Goal: Task Accomplishment & Management: Use online tool/utility

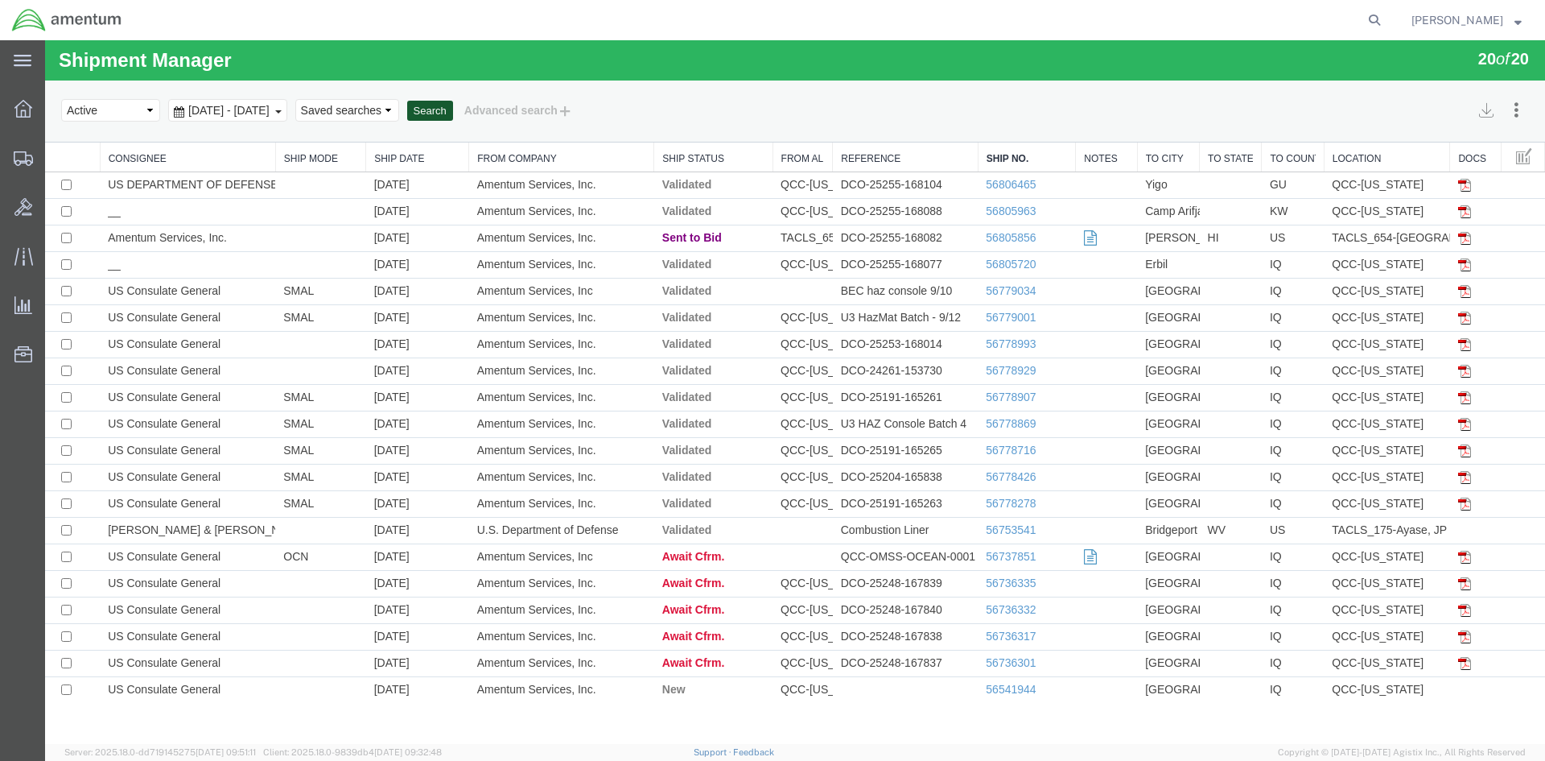
click at [453, 105] on button "Search" at bounding box center [430, 111] width 46 height 21
click at [453, 114] on button "Search" at bounding box center [430, 111] width 46 height 21
click at [453, 115] on button "Search" at bounding box center [430, 111] width 46 height 21
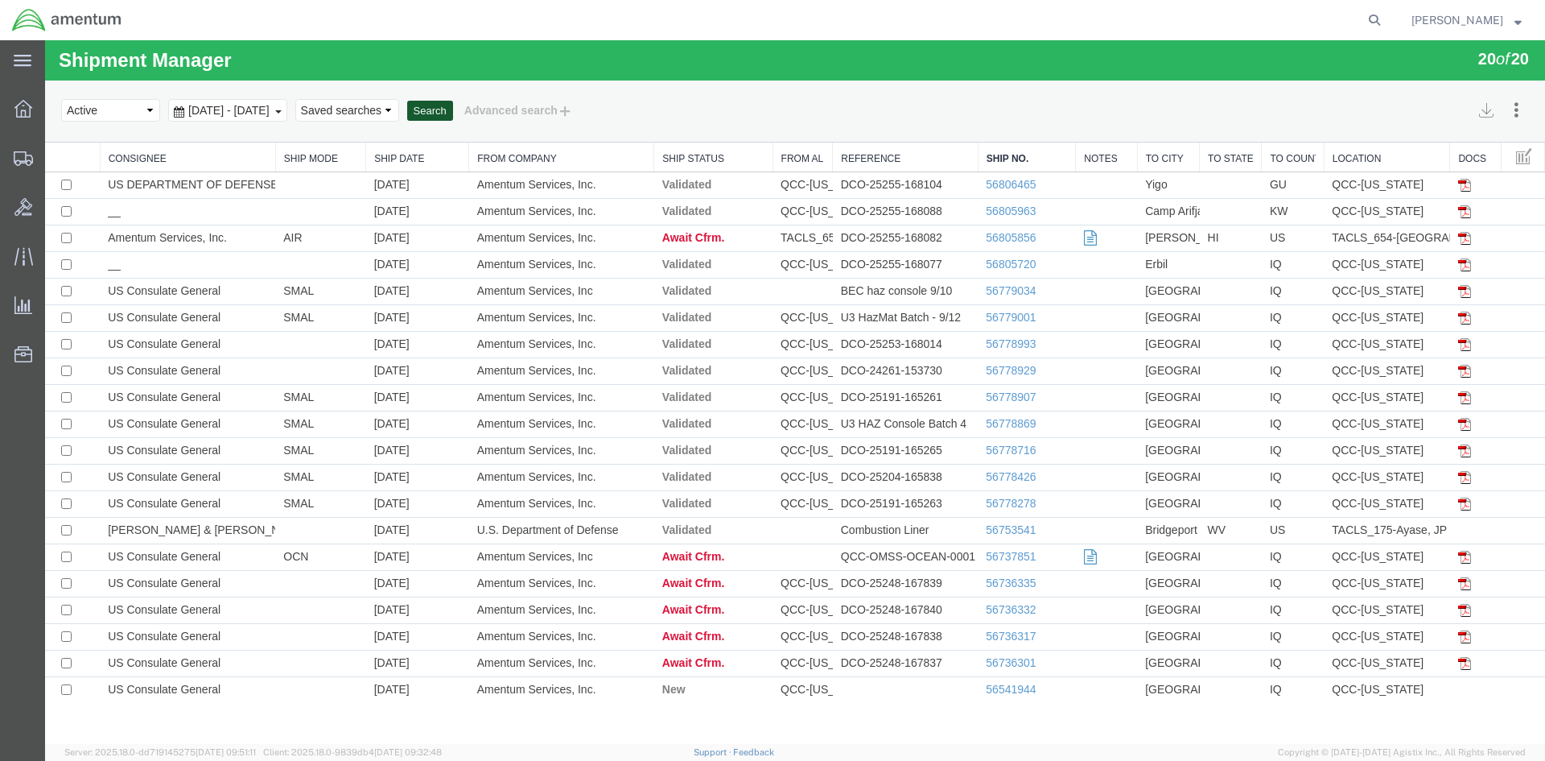
click at [453, 115] on button "Search" at bounding box center [430, 111] width 46 height 21
click at [453, 113] on button "Search" at bounding box center [430, 111] width 46 height 21
click at [453, 114] on button "Search" at bounding box center [430, 111] width 46 height 21
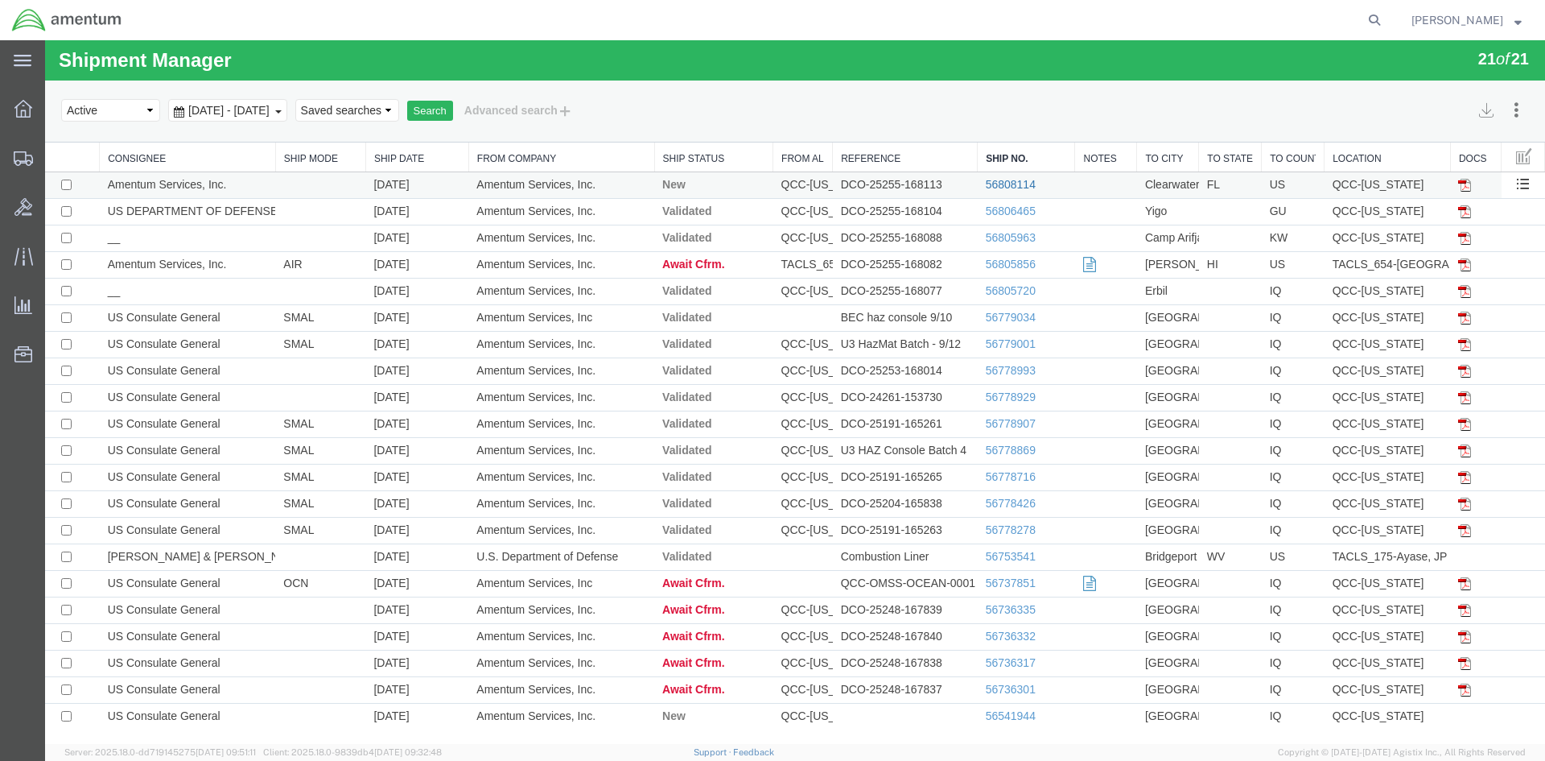
click at [992, 189] on link "56808114" at bounding box center [1011, 184] width 50 height 13
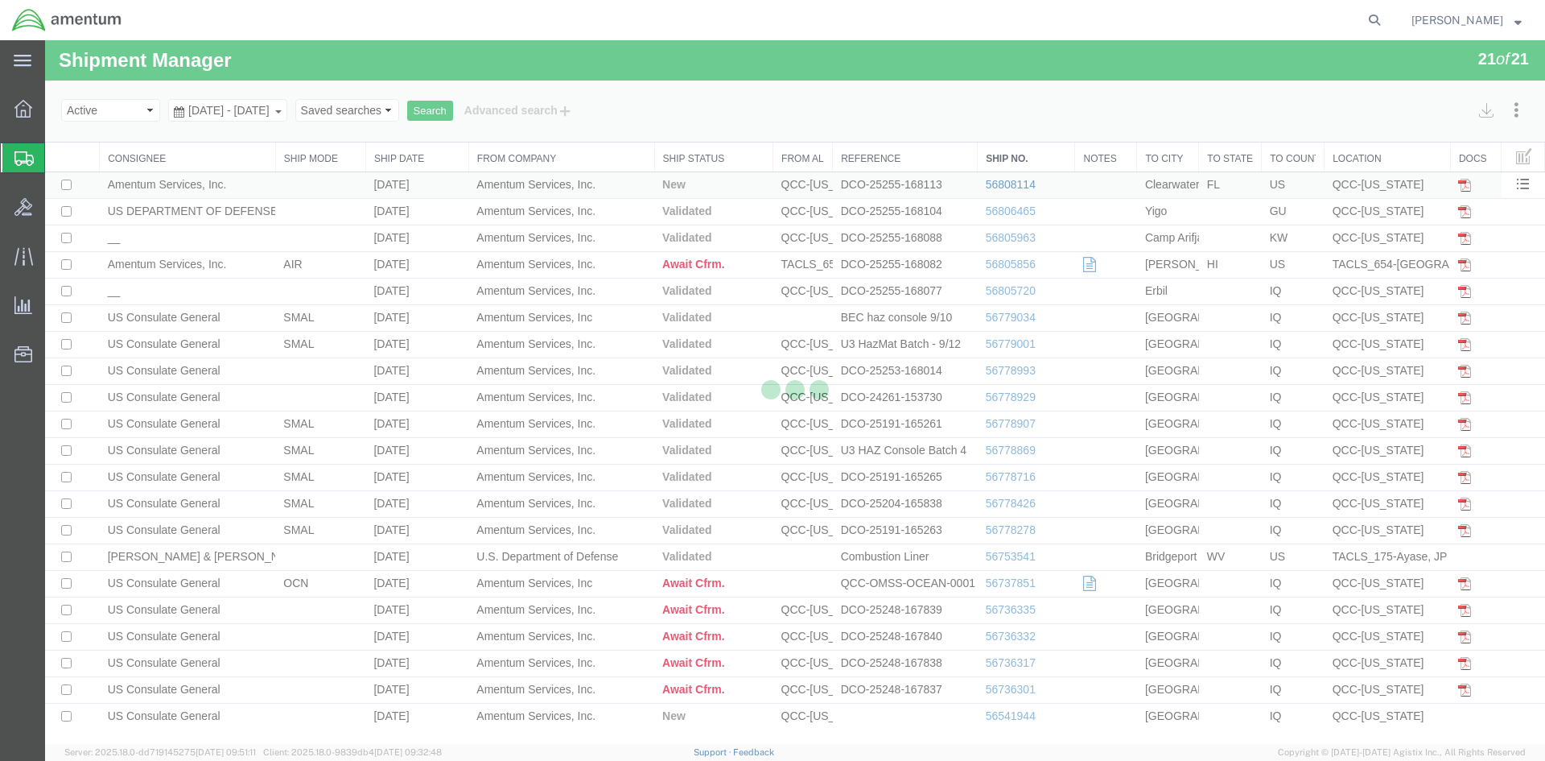
select select "42668"
select select "60191"
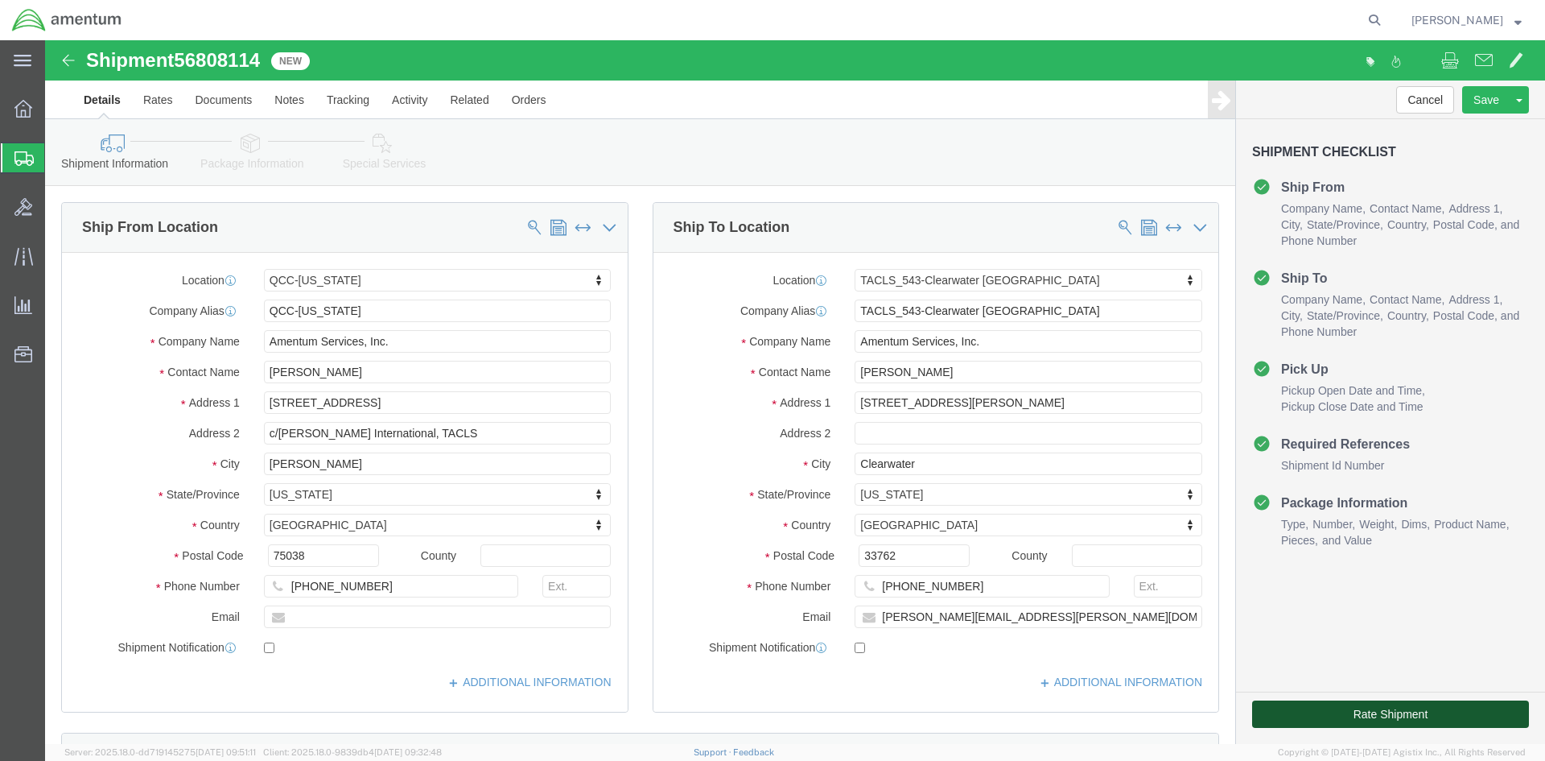
click button "Rate Shipment"
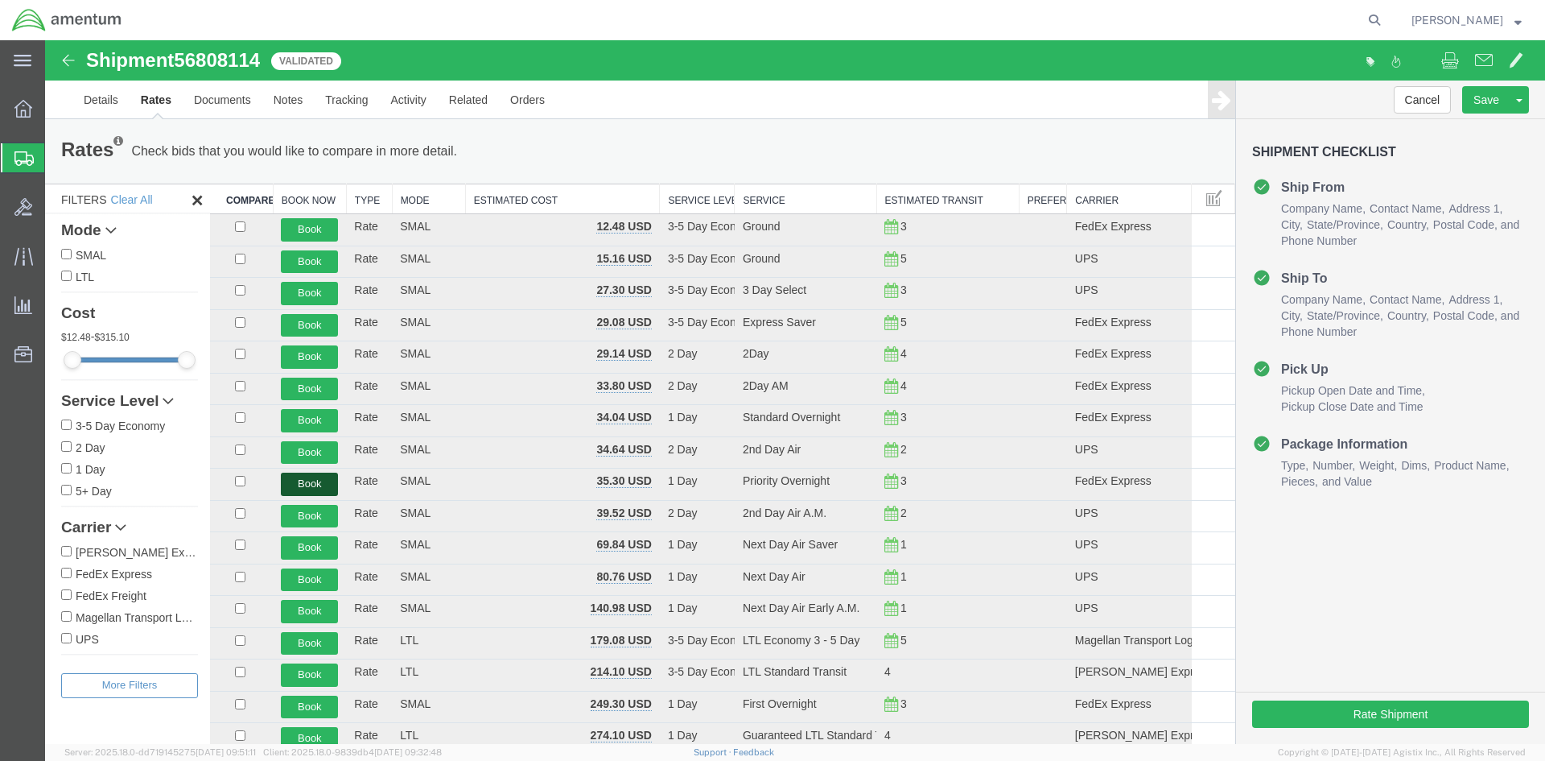
click at [323, 485] on button "Book" at bounding box center [309, 483] width 57 height 23
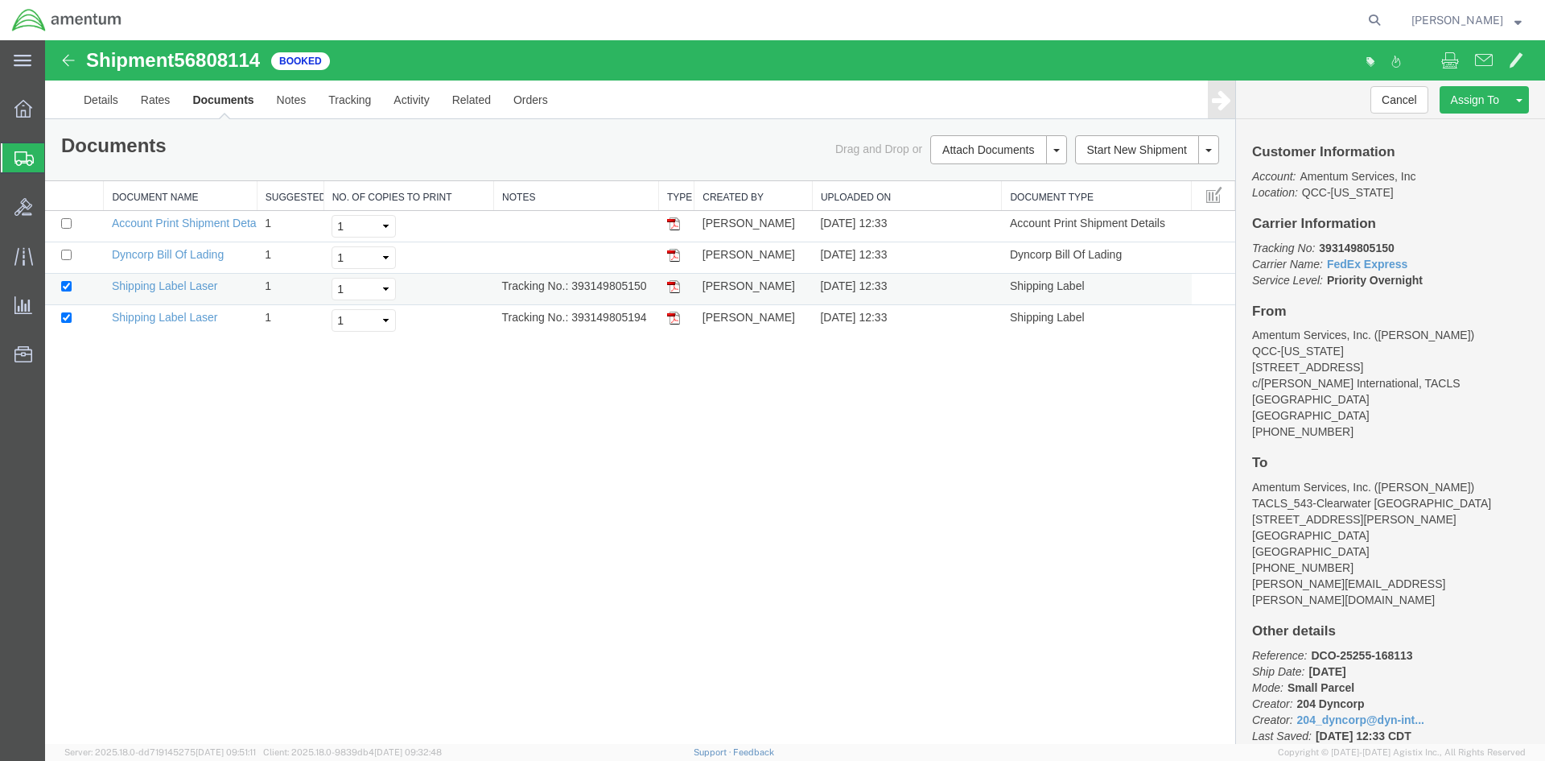
click at [675, 287] on img at bounding box center [673, 286] width 13 height 13
drag, startPoint x: 677, startPoint y: 318, endPoint x: 109, endPoint y: 511, distance: 600.1
click at [677, 318] on img at bounding box center [673, 317] width 13 height 13
click at [56, 111] on span "Overview" at bounding box center [49, 109] width 11 height 32
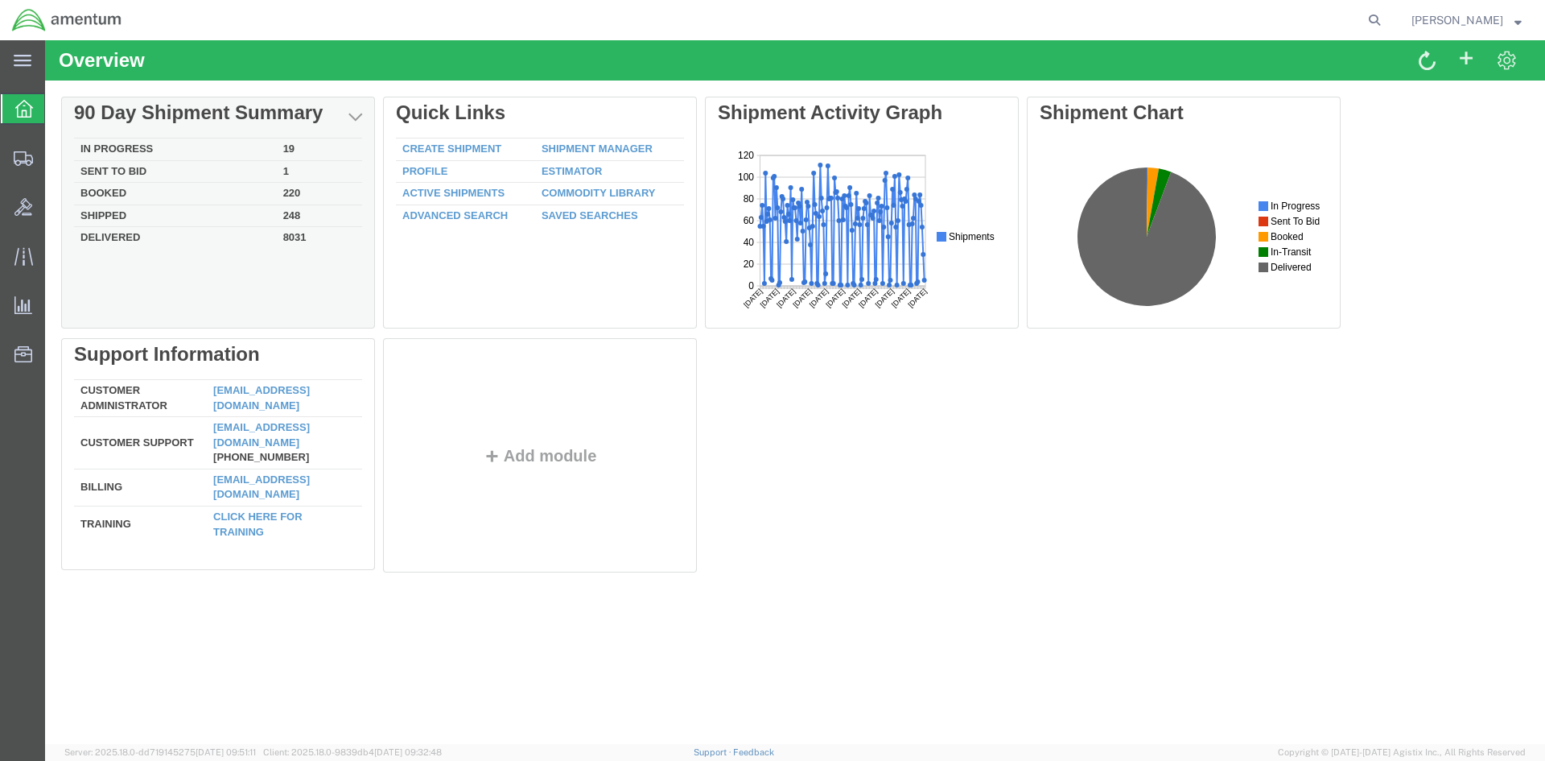
click at [1, 93] on link "Overview" at bounding box center [22, 109] width 43 height 32
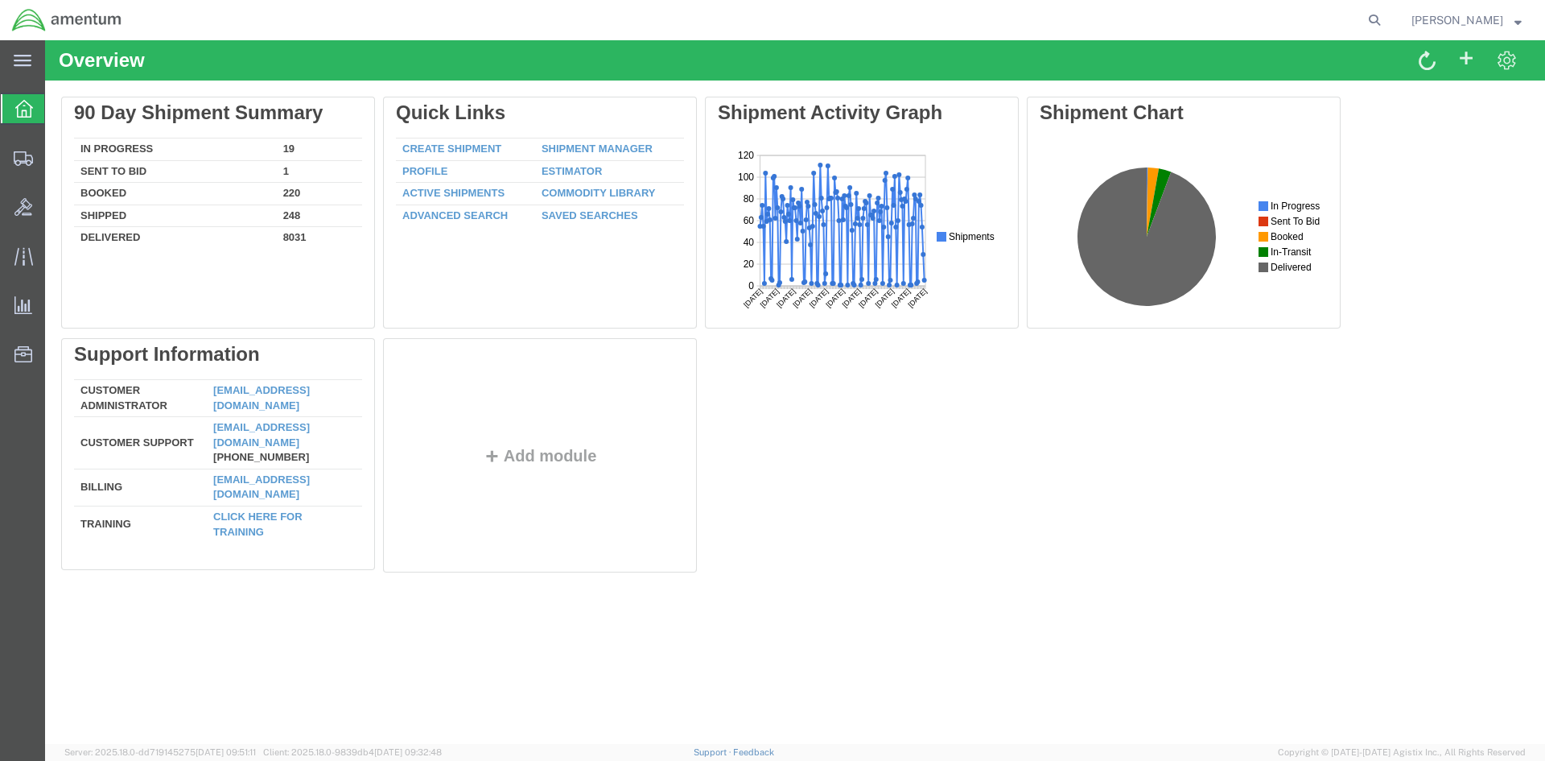
drag, startPoint x: 591, startPoint y: 143, endPoint x: 564, endPoint y: 139, distance: 26.9
click at [591, 143] on link "Shipment Manager" at bounding box center [597, 148] width 111 height 12
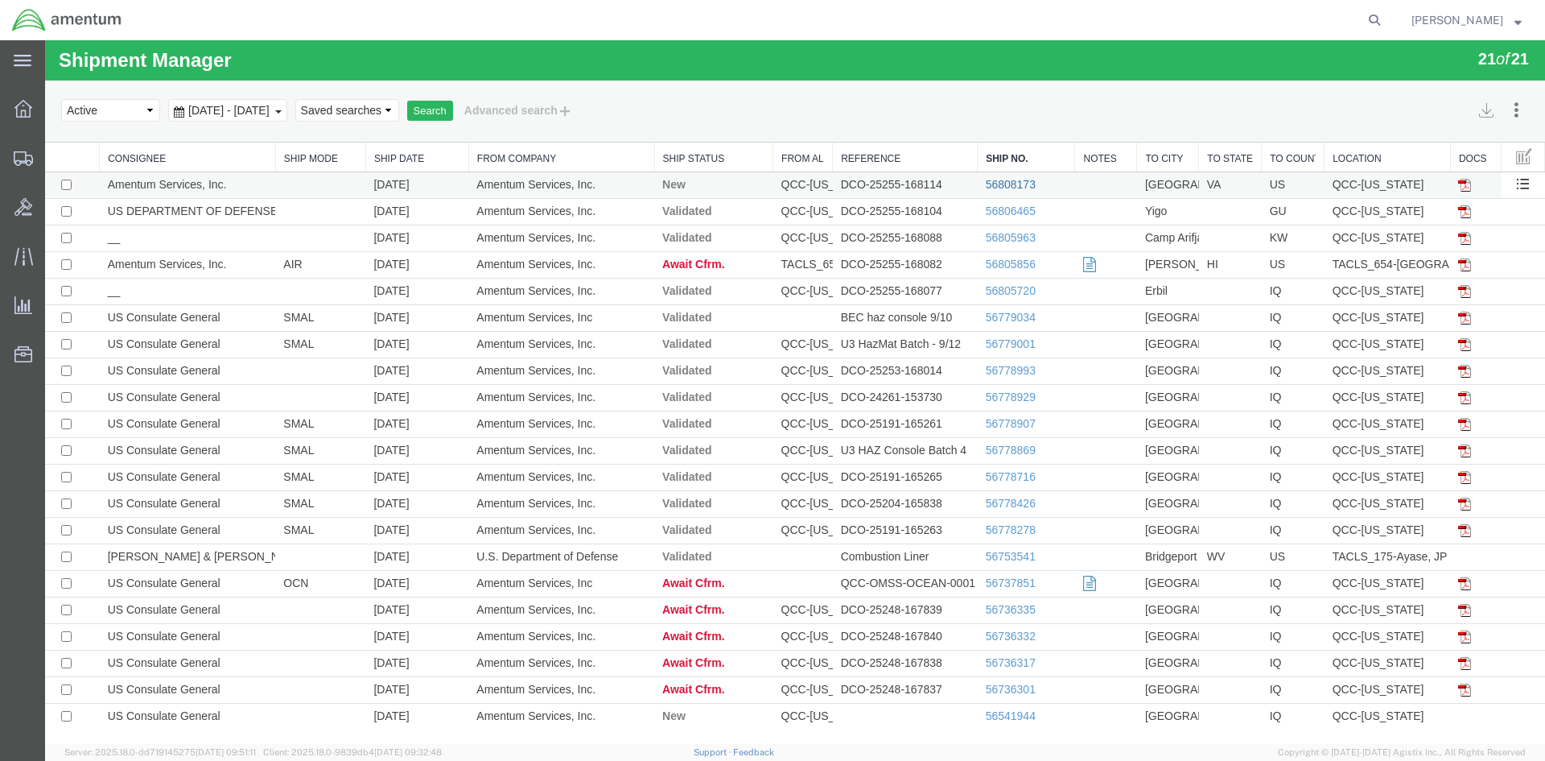
click at [1011, 180] on link "56808173" at bounding box center [1011, 184] width 50 height 13
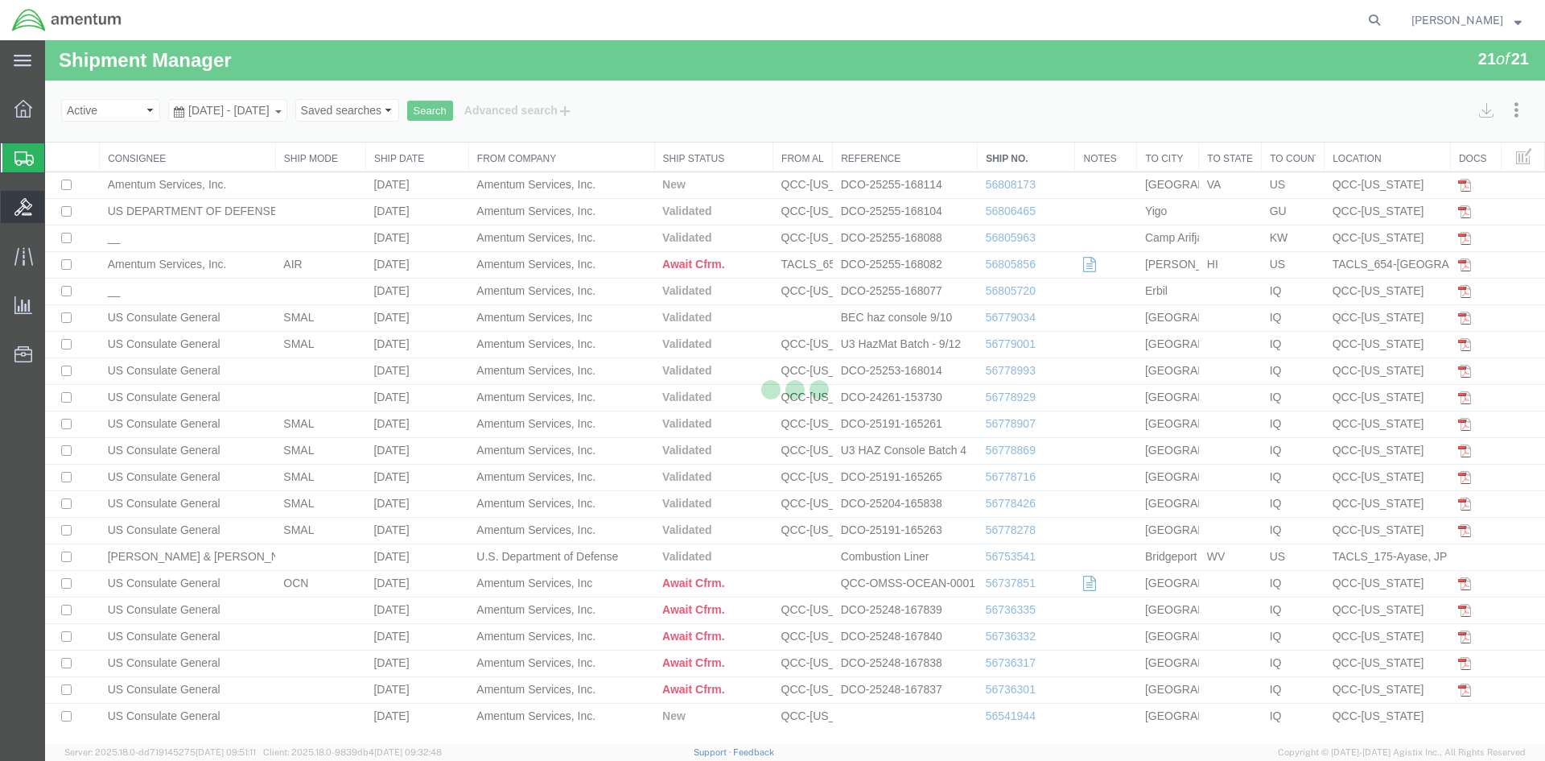
select select "42668"
select select "42721"
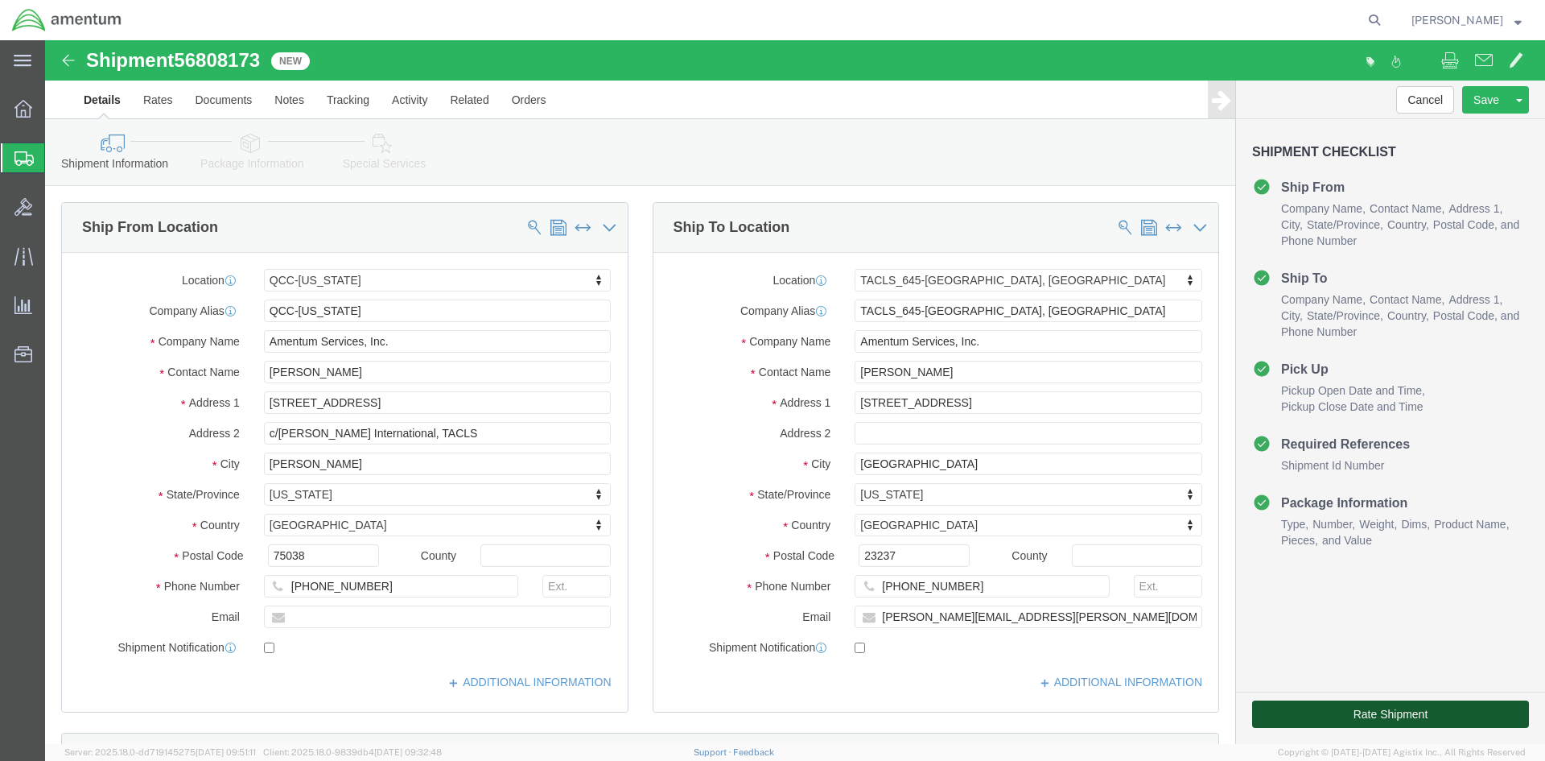
drag, startPoint x: 1302, startPoint y: 670, endPoint x: 412, endPoint y: 615, distance: 891.8
click button "Rate Shipment"
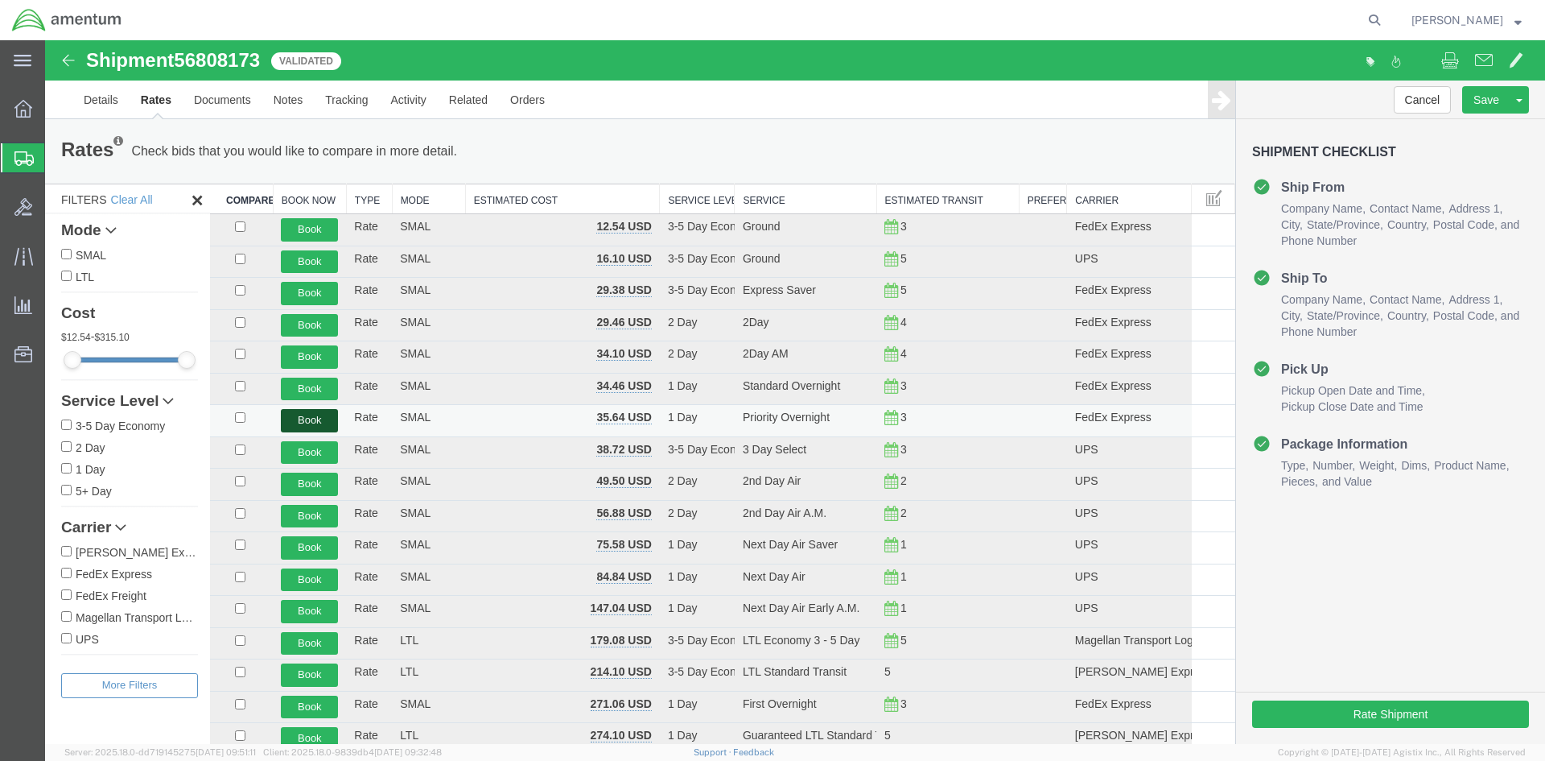
click at [330, 424] on button "Book" at bounding box center [309, 420] width 57 height 23
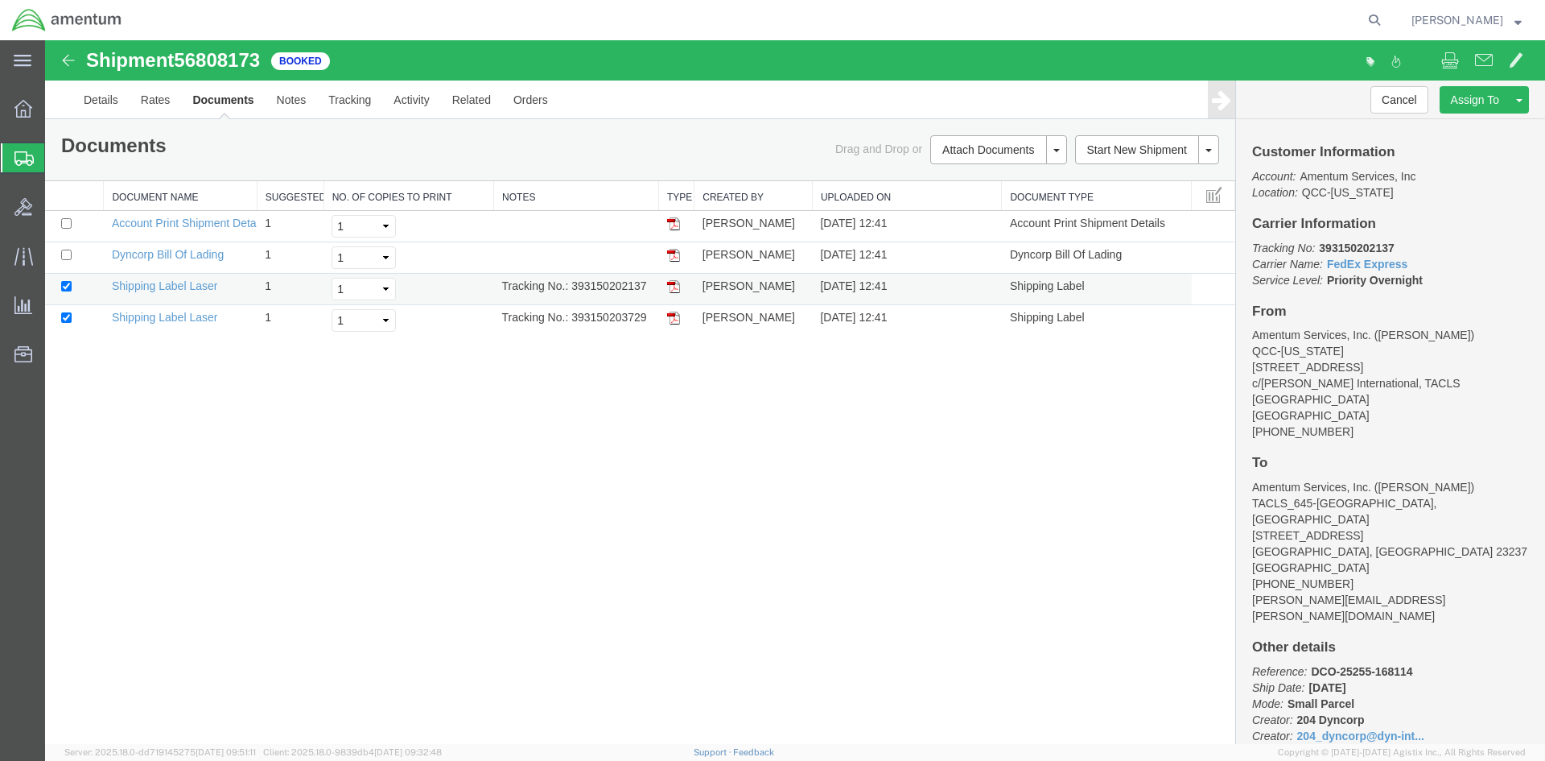
click at [673, 286] on img at bounding box center [673, 286] width 13 height 13
click at [669, 319] on img at bounding box center [673, 317] width 13 height 13
click at [56, 110] on span "Overview" at bounding box center [49, 109] width 11 height 32
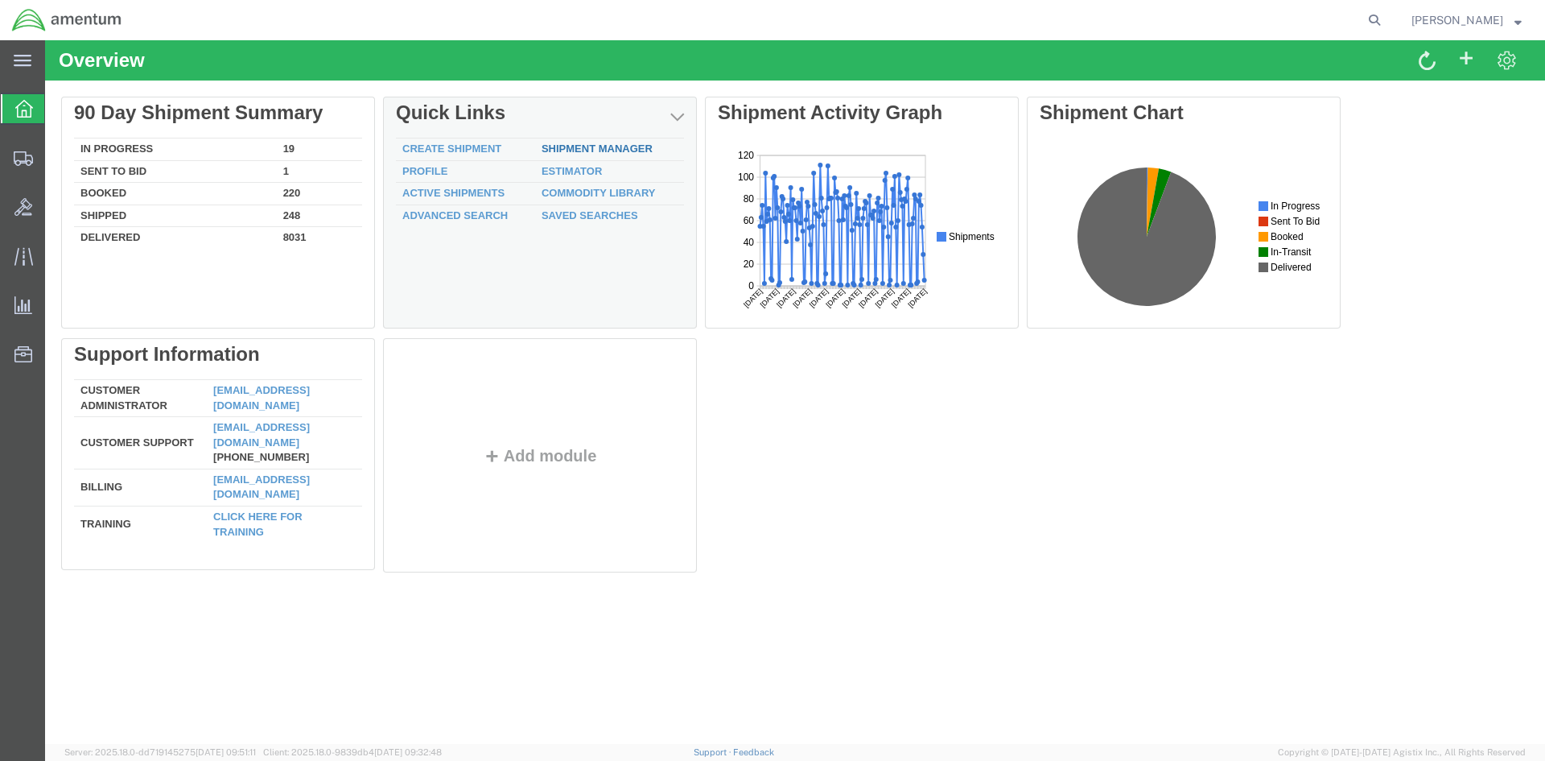
click at [583, 146] on link "Shipment Manager" at bounding box center [597, 148] width 111 height 12
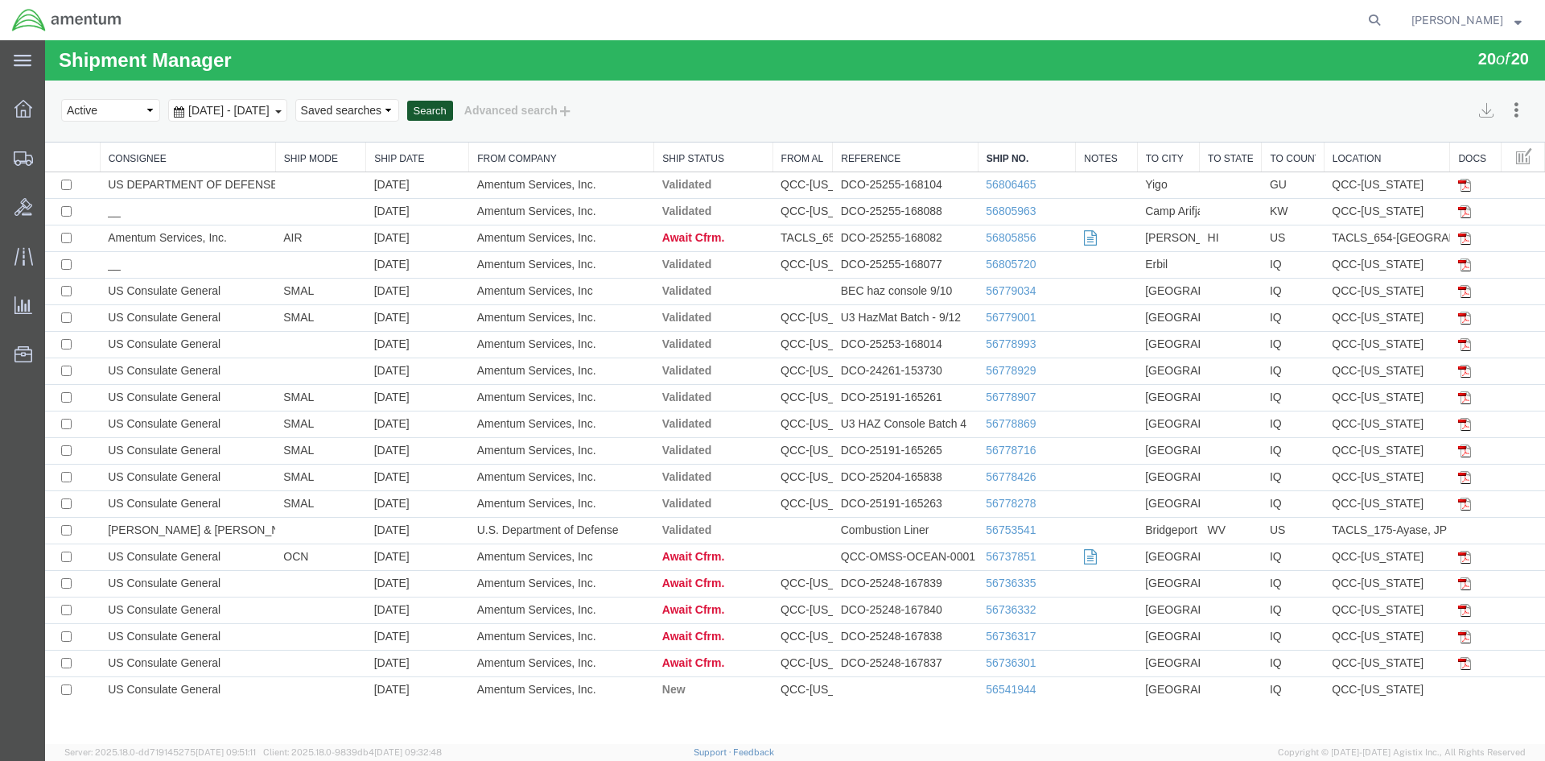
click at [453, 110] on button "Search" at bounding box center [430, 111] width 46 height 21
click at [453, 111] on button "Search" at bounding box center [430, 111] width 46 height 21
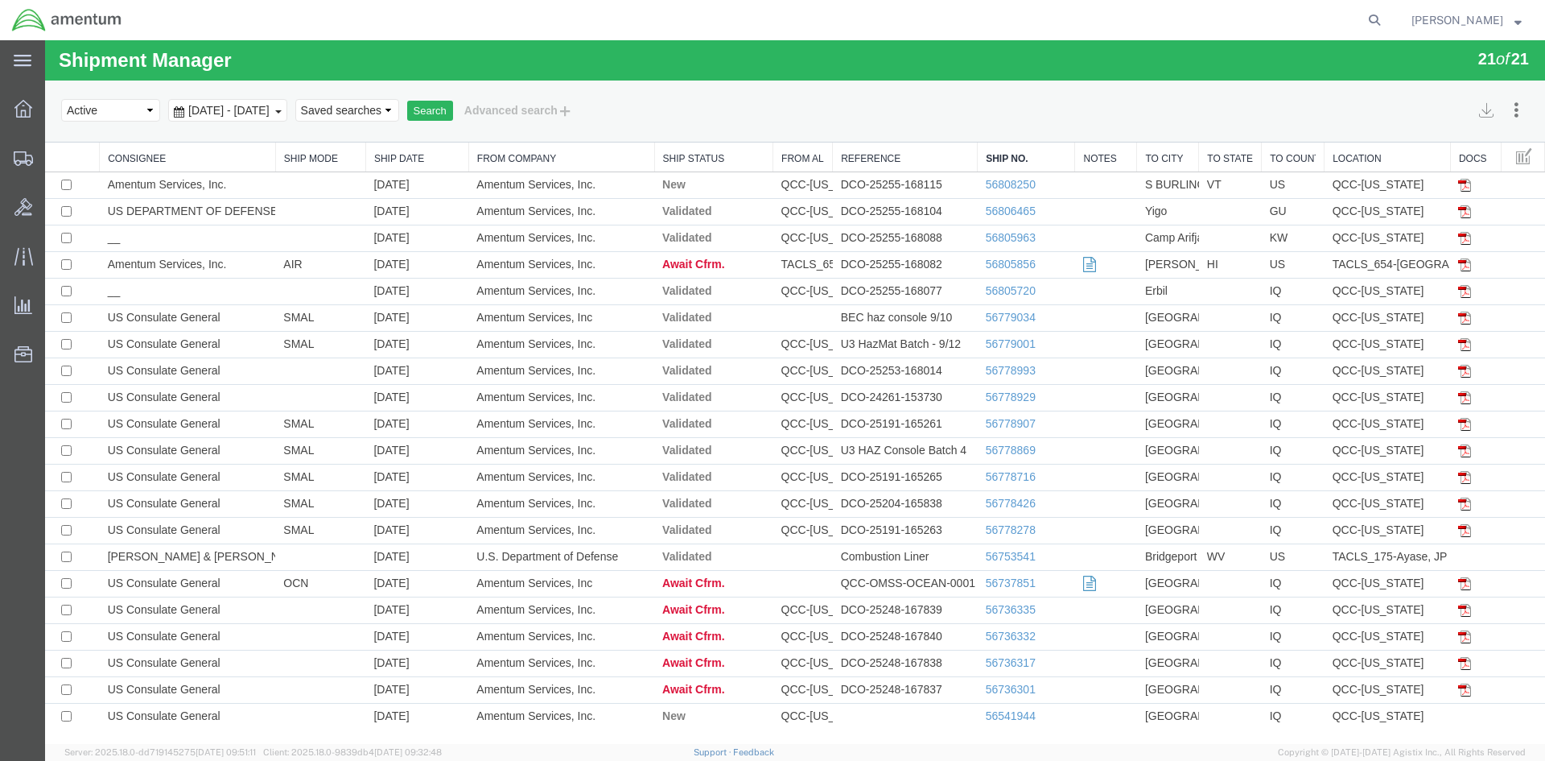
click at [1022, 196] on td "56808250" at bounding box center [1026, 185] width 97 height 27
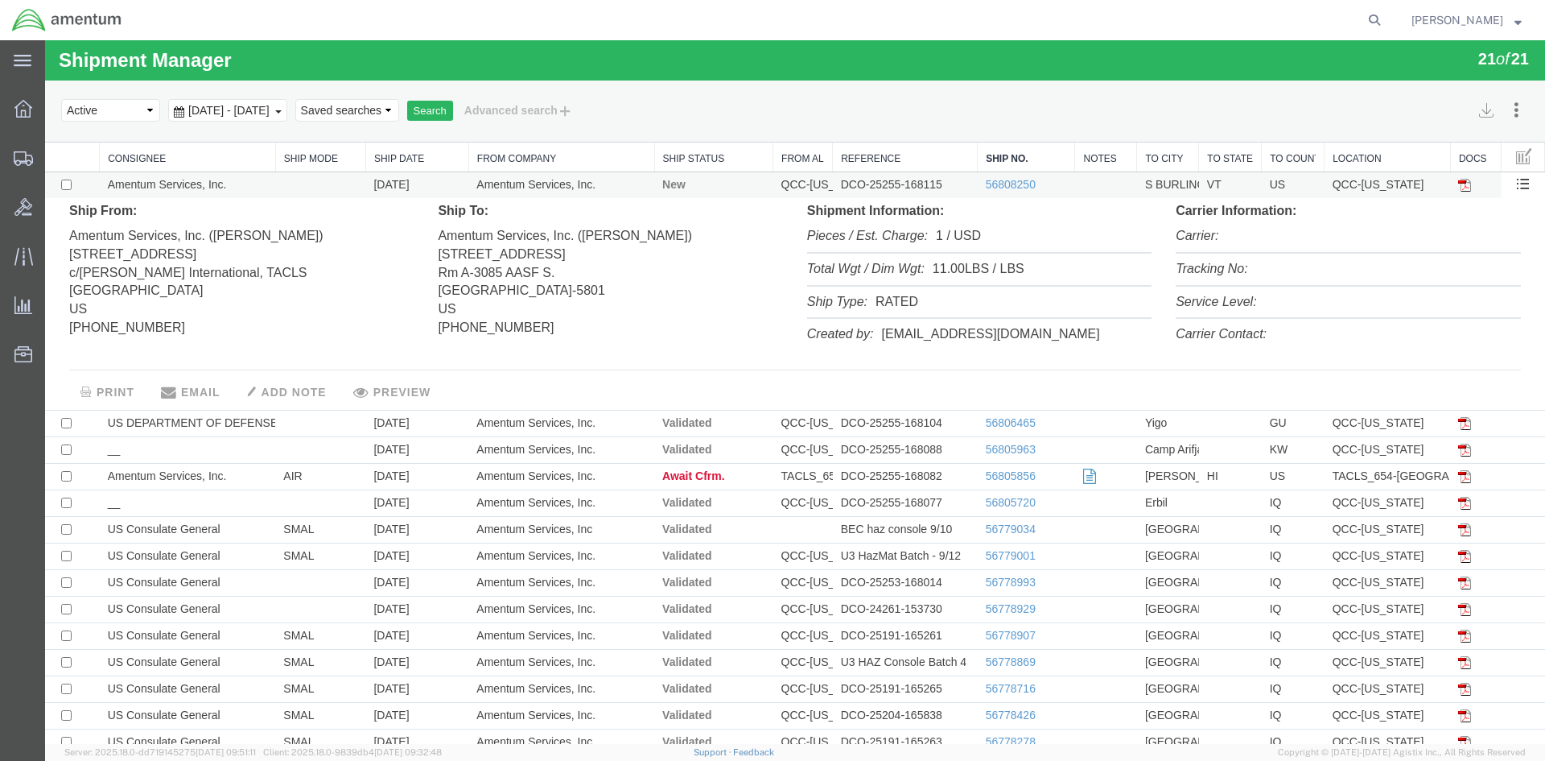
click at [1008, 191] on td "56808250" at bounding box center [1026, 185] width 97 height 27
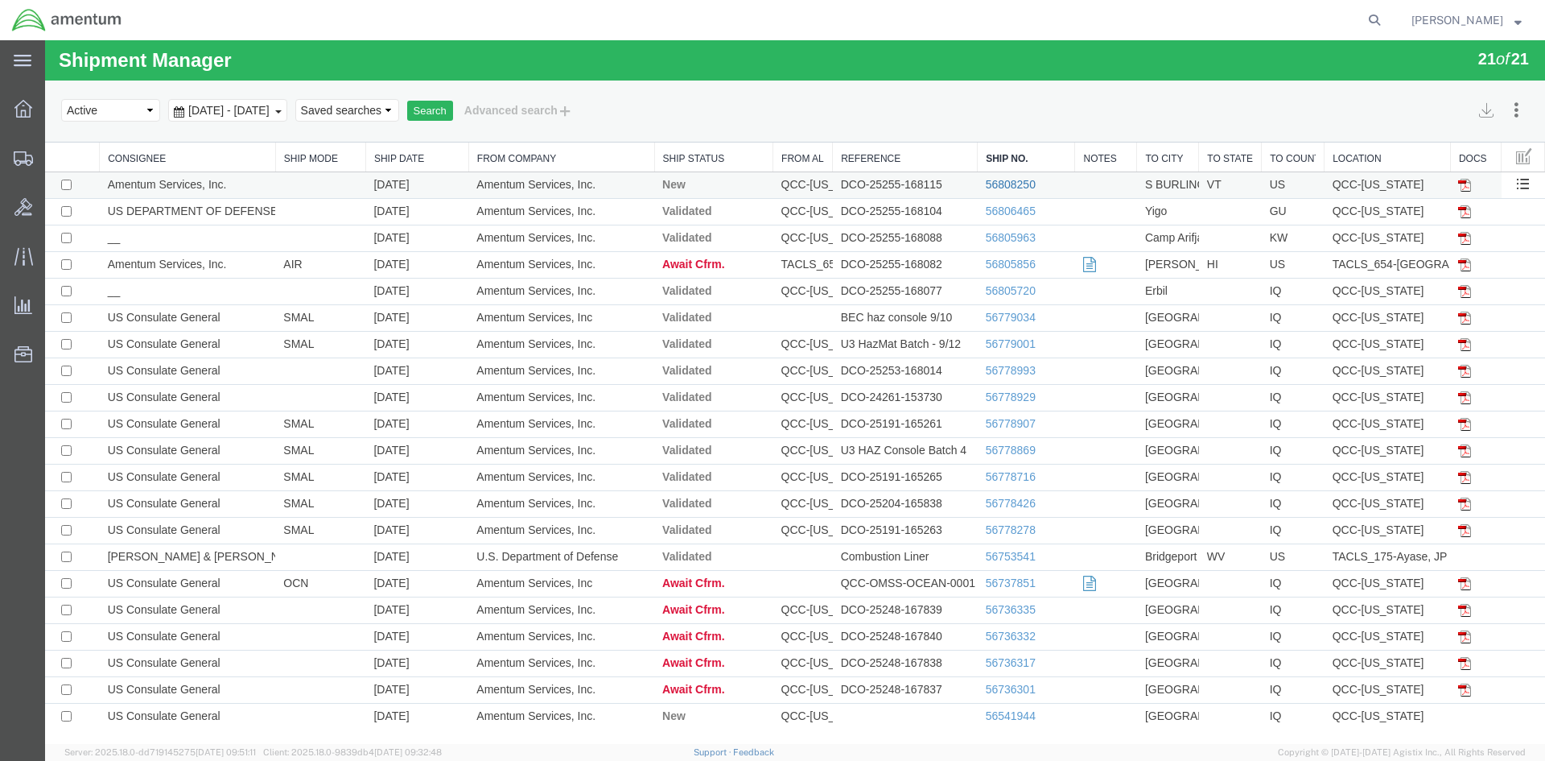
click at [1008, 185] on link "56808250" at bounding box center [1011, 184] width 50 height 13
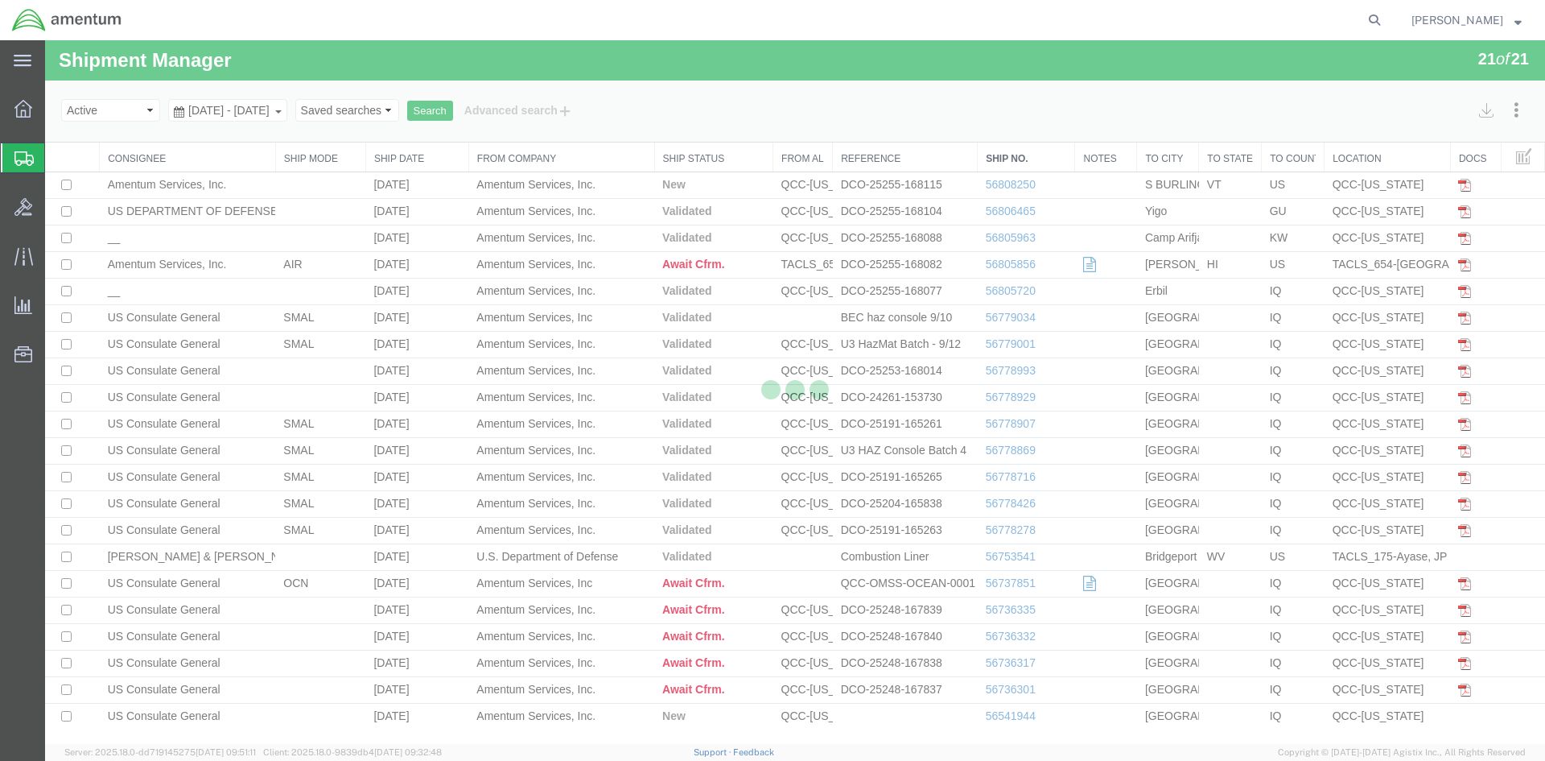
select select "42668"
select select "42693"
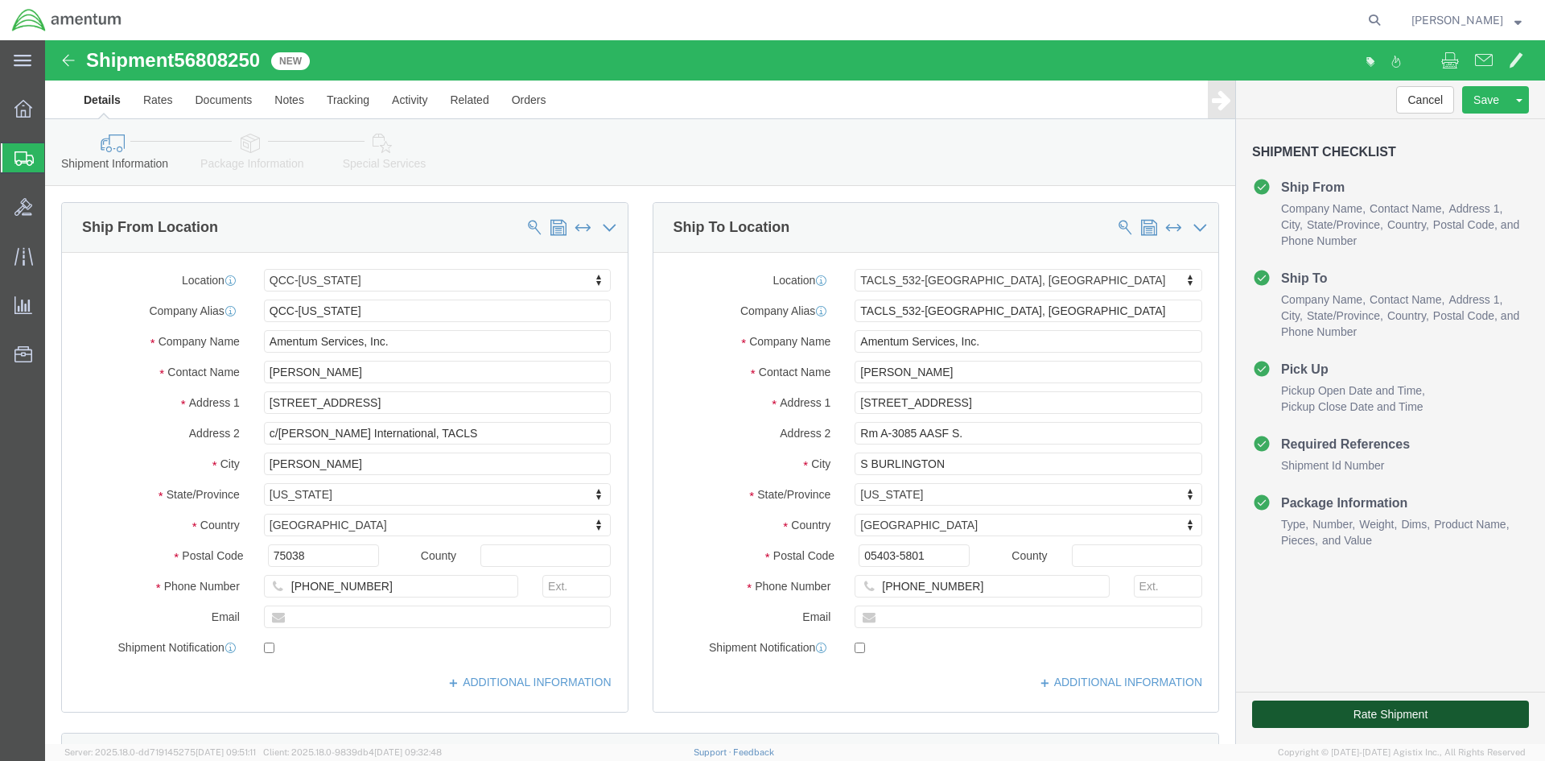
click button "Rate Shipment"
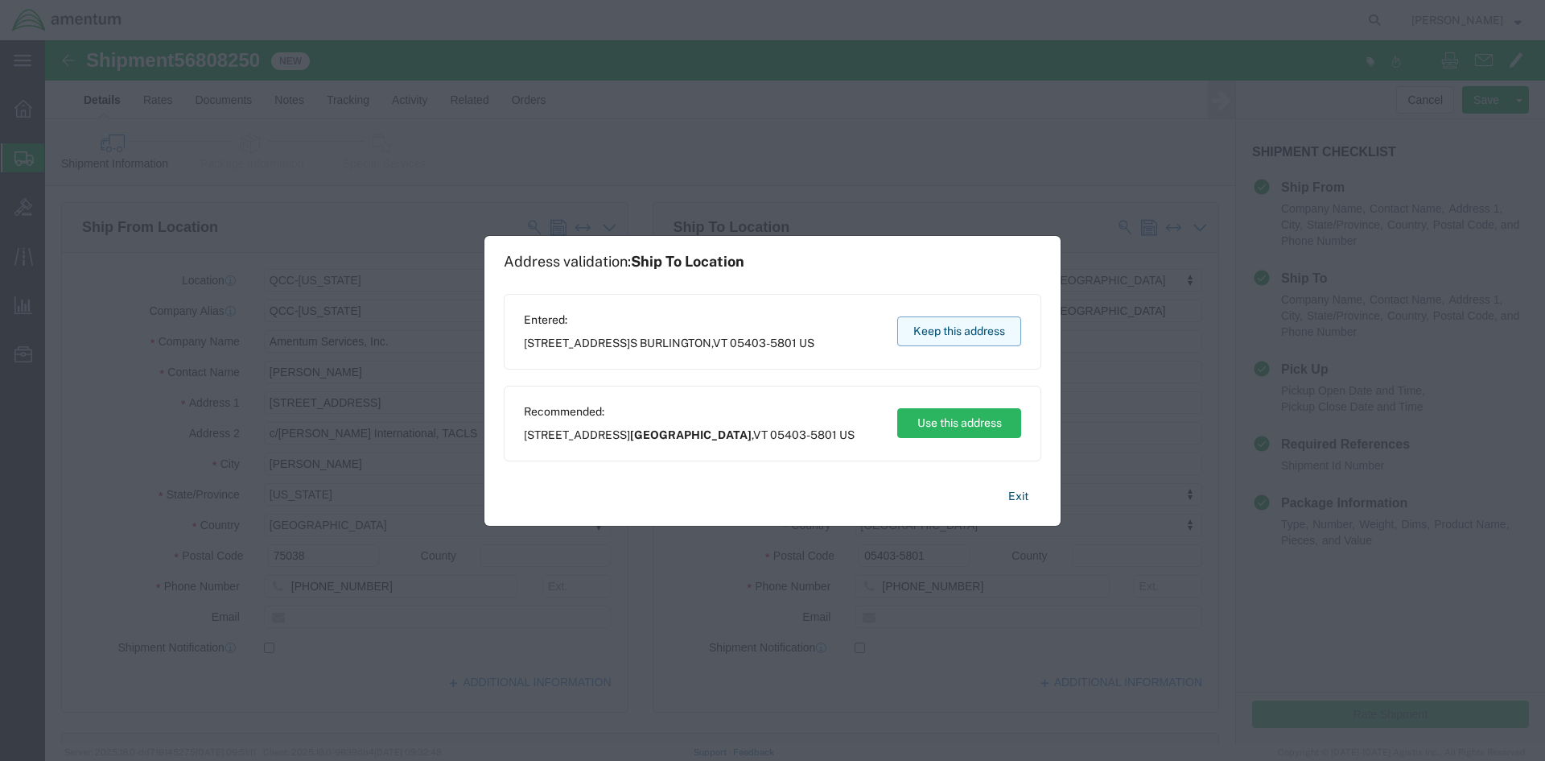
click at [905, 337] on button "Keep this address" at bounding box center [959, 331] width 124 height 30
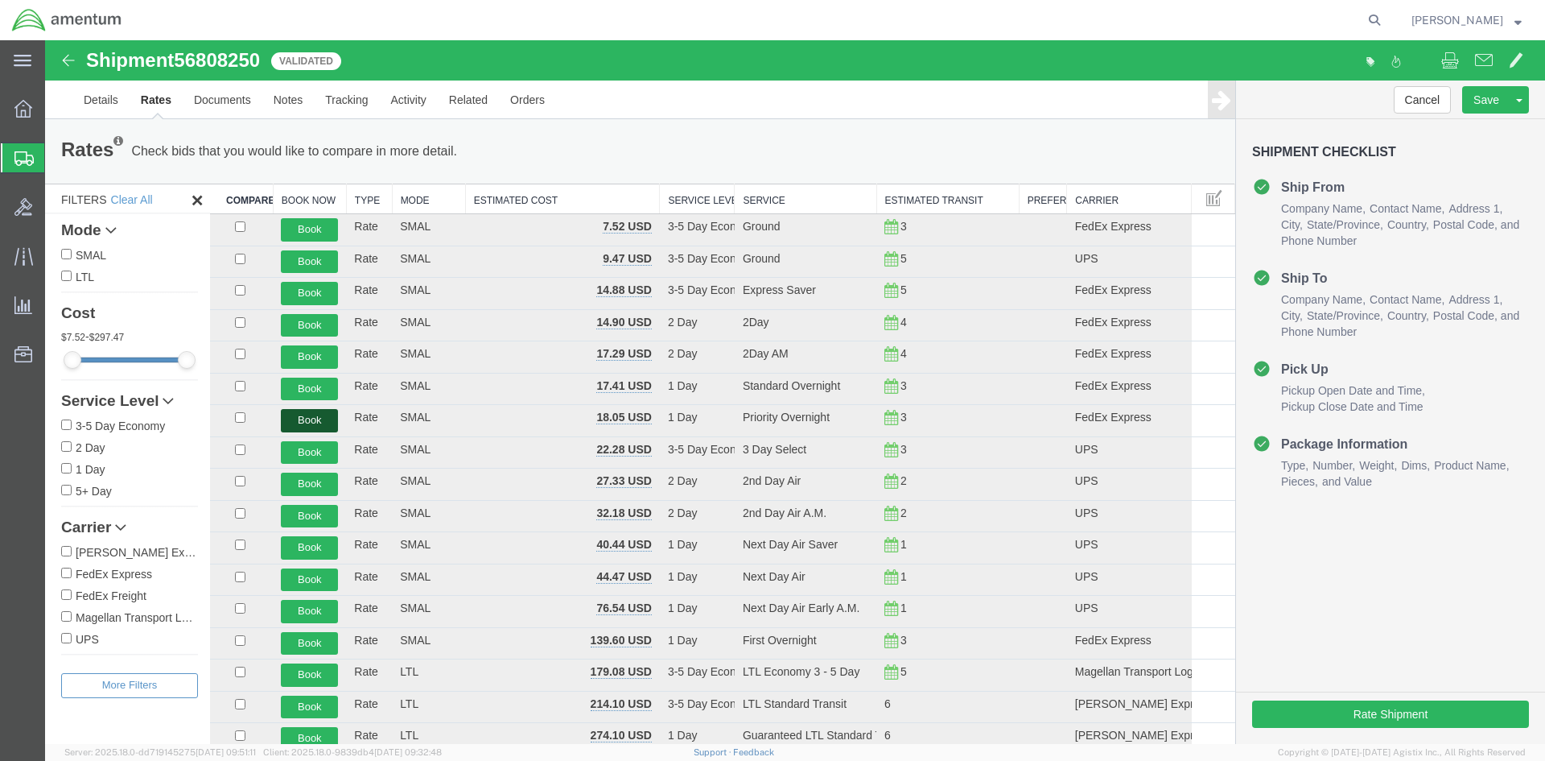
click at [328, 422] on button "Book" at bounding box center [309, 420] width 57 height 23
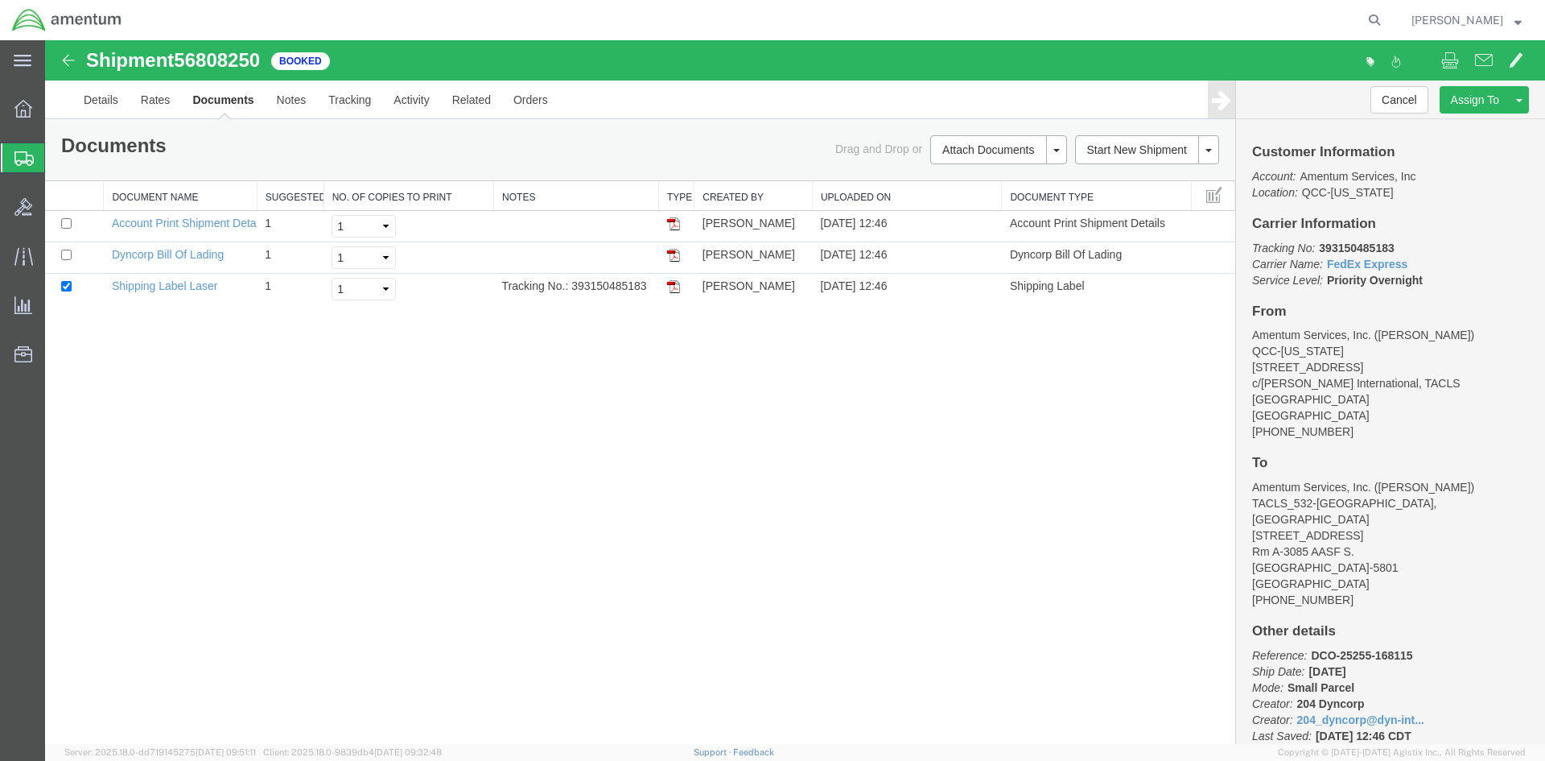
drag, startPoint x: 674, startPoint y: 283, endPoint x: 577, endPoint y: 406, distance: 156.5
click at [578, 406] on div "Shipment 56808250 3 of 3 Booked Details Rates Documents Notes Tracking Activity…" at bounding box center [795, 391] width 1500 height 703
click at [674, 283] on img at bounding box center [673, 286] width 13 height 13
click at [56, 105] on span "Overview" at bounding box center [49, 109] width 11 height 32
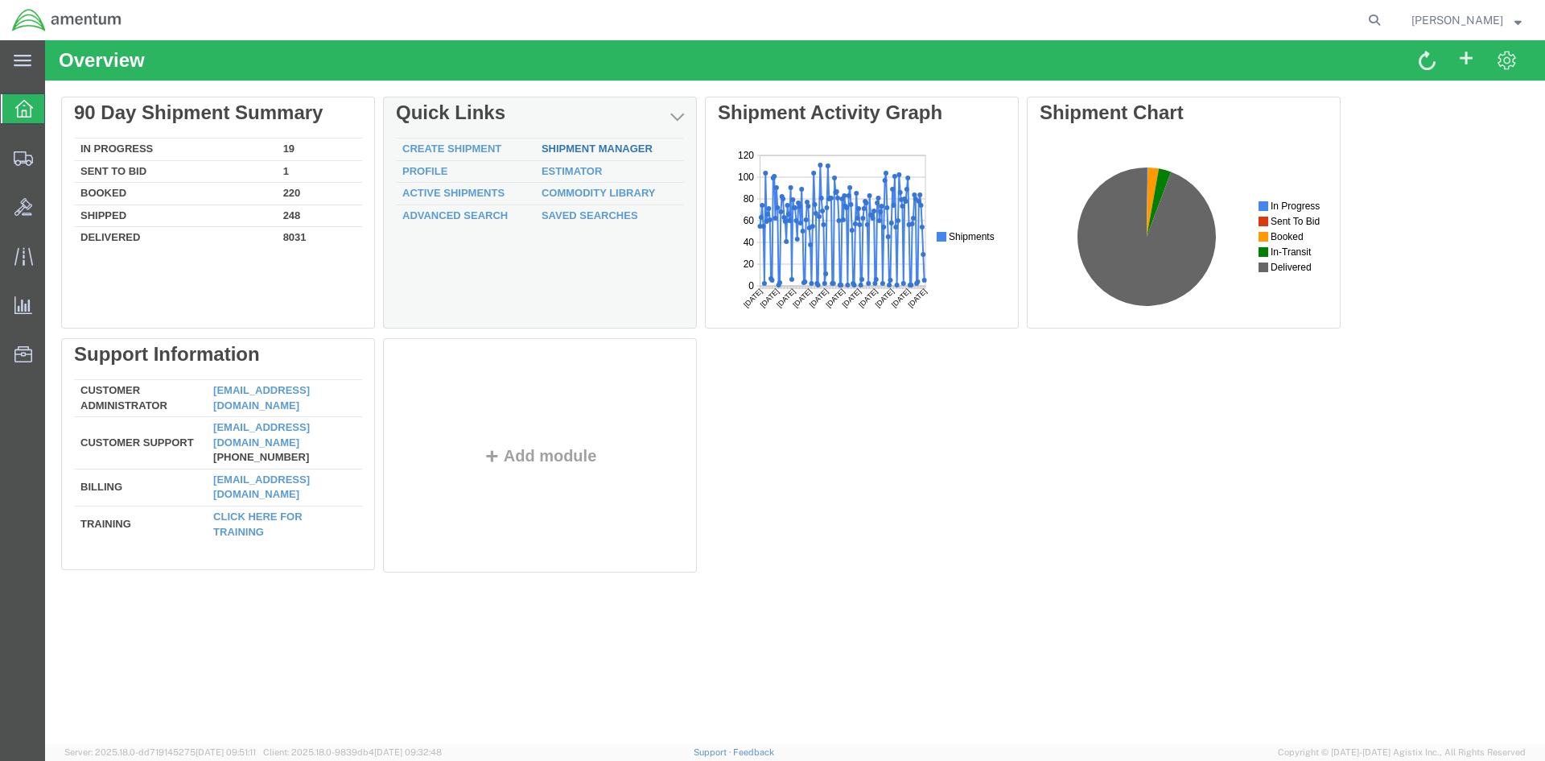
click at [559, 147] on link "Shipment Manager" at bounding box center [597, 148] width 111 height 12
